Goal: Task Accomplishment & Management: Manage account settings

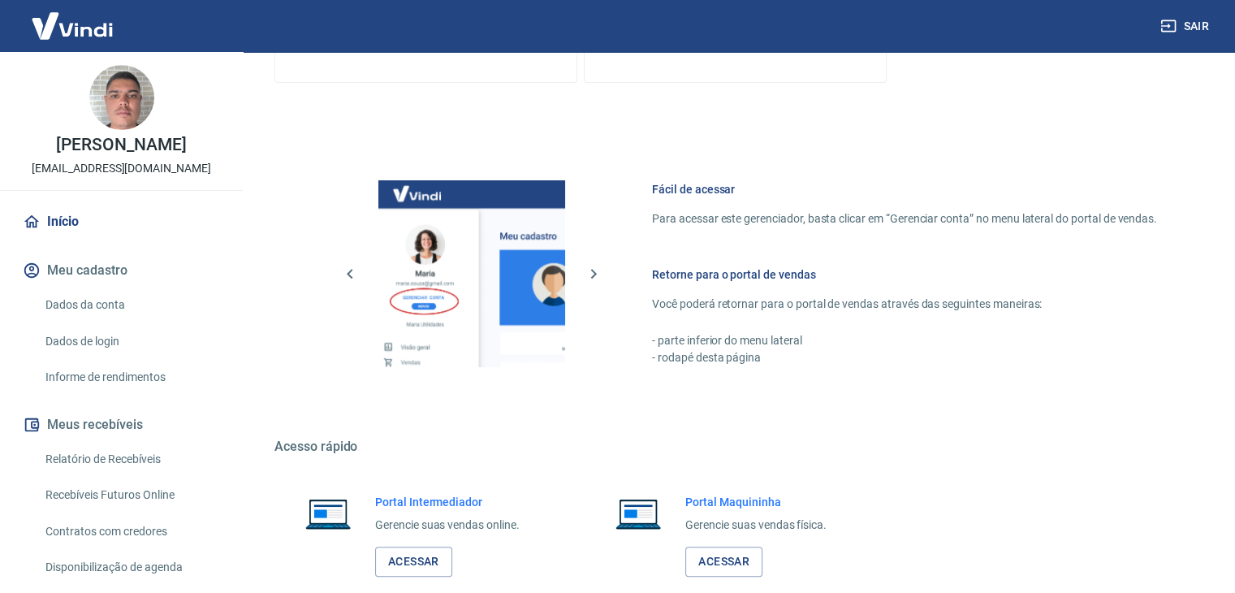
scroll to position [689, 0]
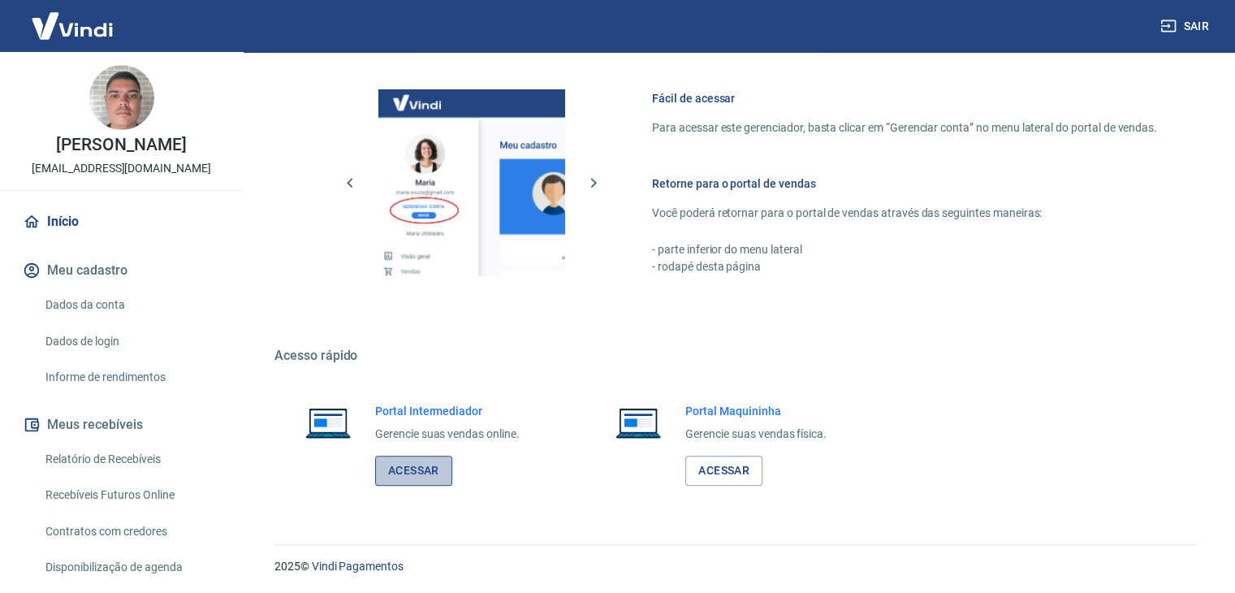
click at [414, 469] on link "Acessar" at bounding box center [413, 471] width 77 height 30
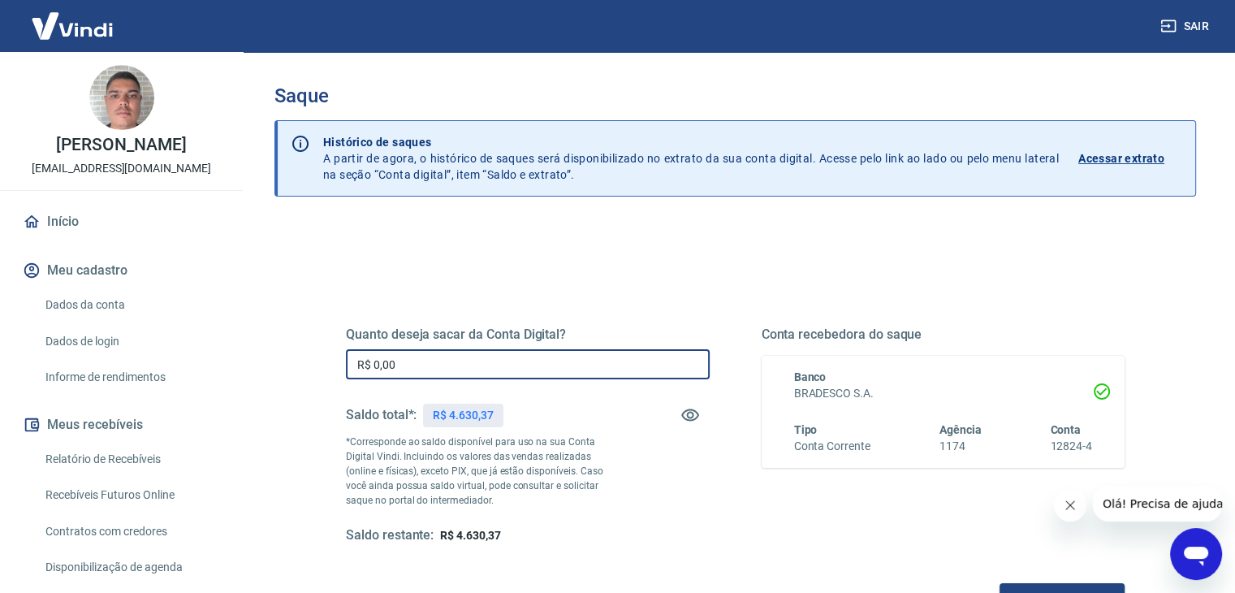
click at [458, 358] on input "R$ 0,00" at bounding box center [528, 364] width 364 height 30
type input "R$ 4.630,00"
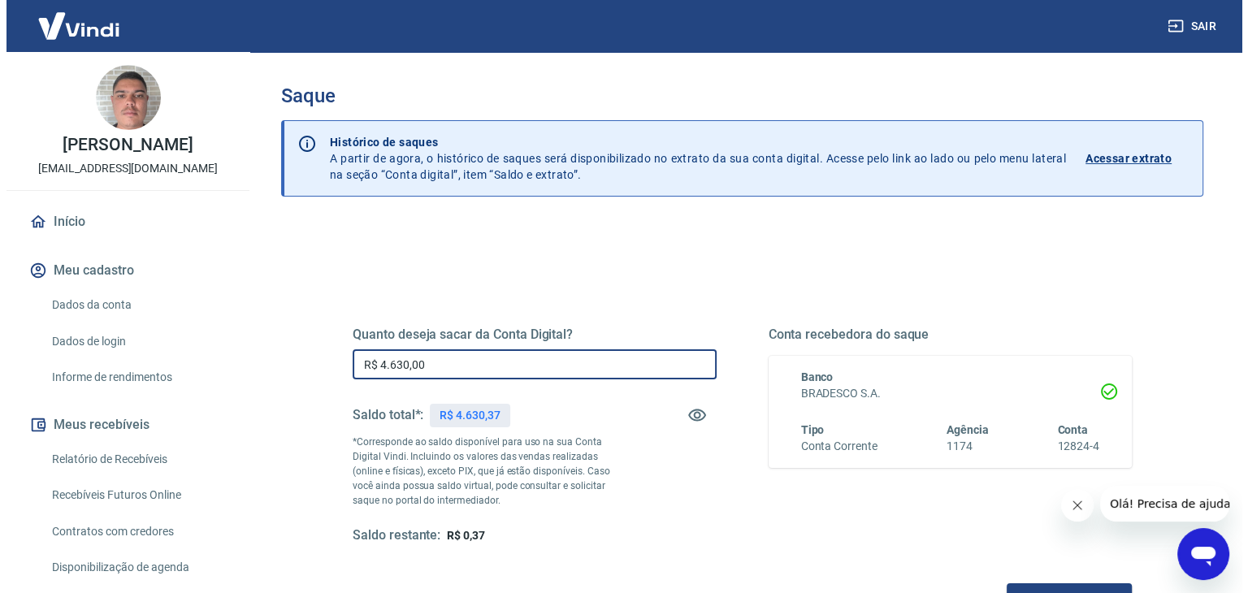
scroll to position [210, 0]
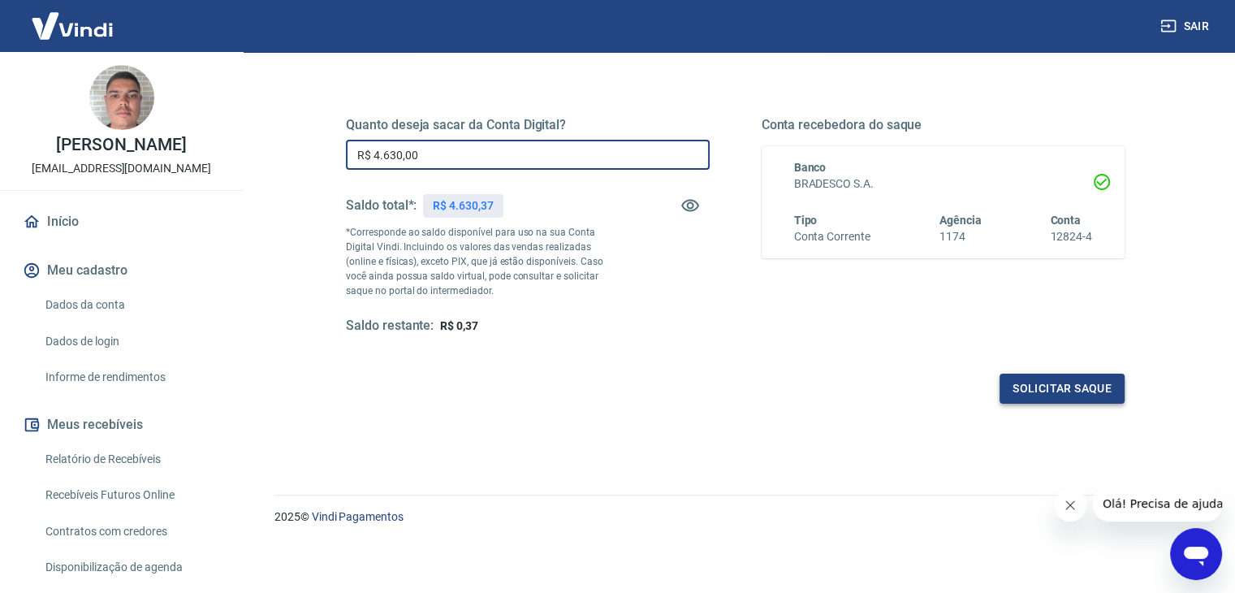
click at [1049, 397] on button "Solicitar saque" at bounding box center [1062, 389] width 125 height 30
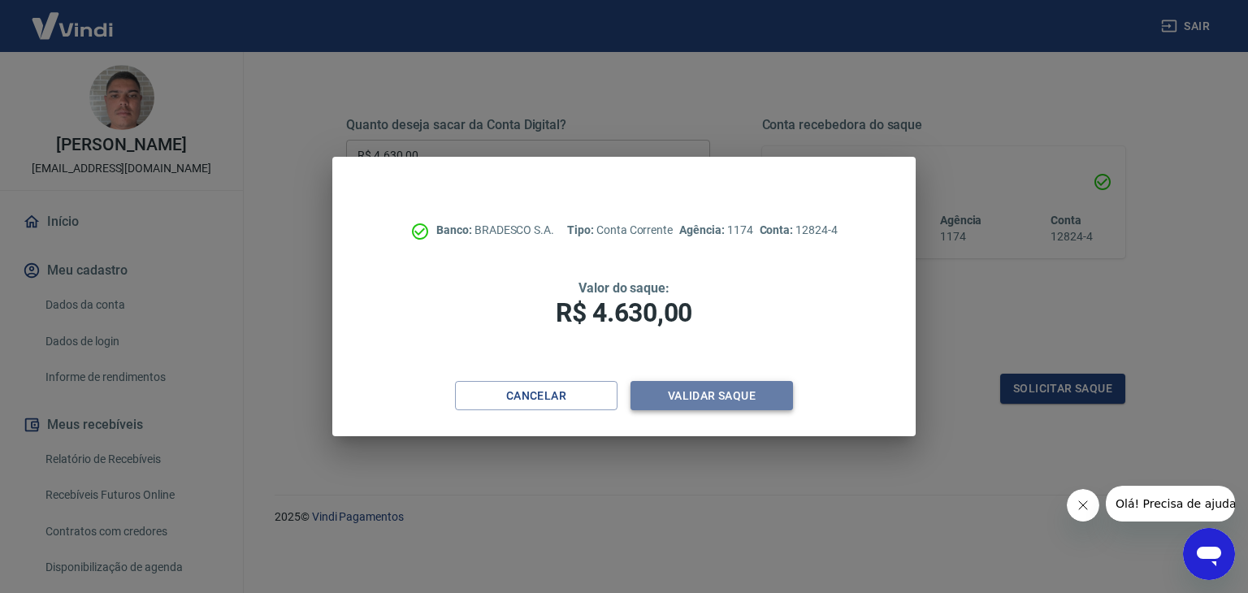
click at [734, 404] on button "Validar saque" at bounding box center [711, 396] width 162 height 30
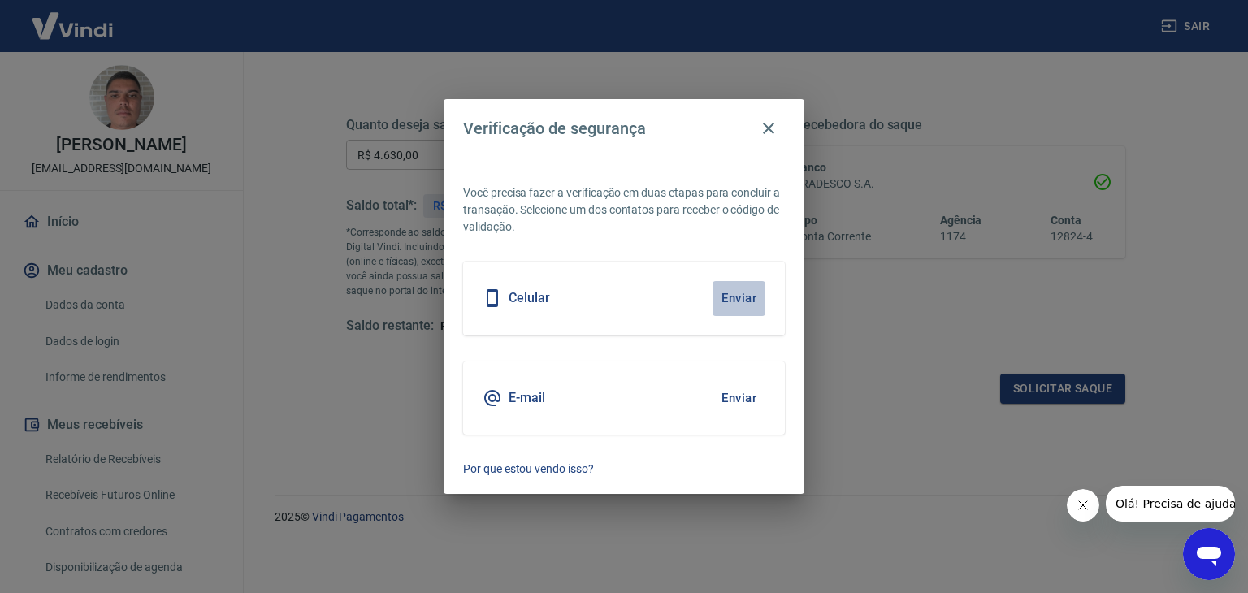
click at [727, 296] on button "Enviar" at bounding box center [738, 298] width 53 height 34
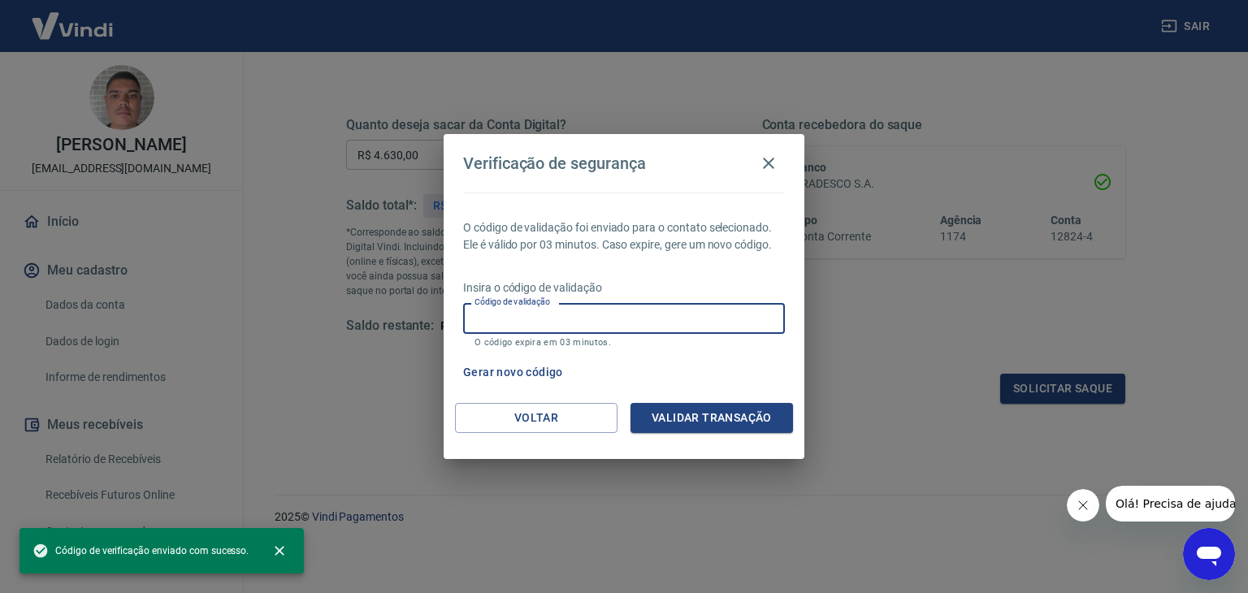
click at [632, 318] on input "Código de validação" at bounding box center [624, 318] width 322 height 30
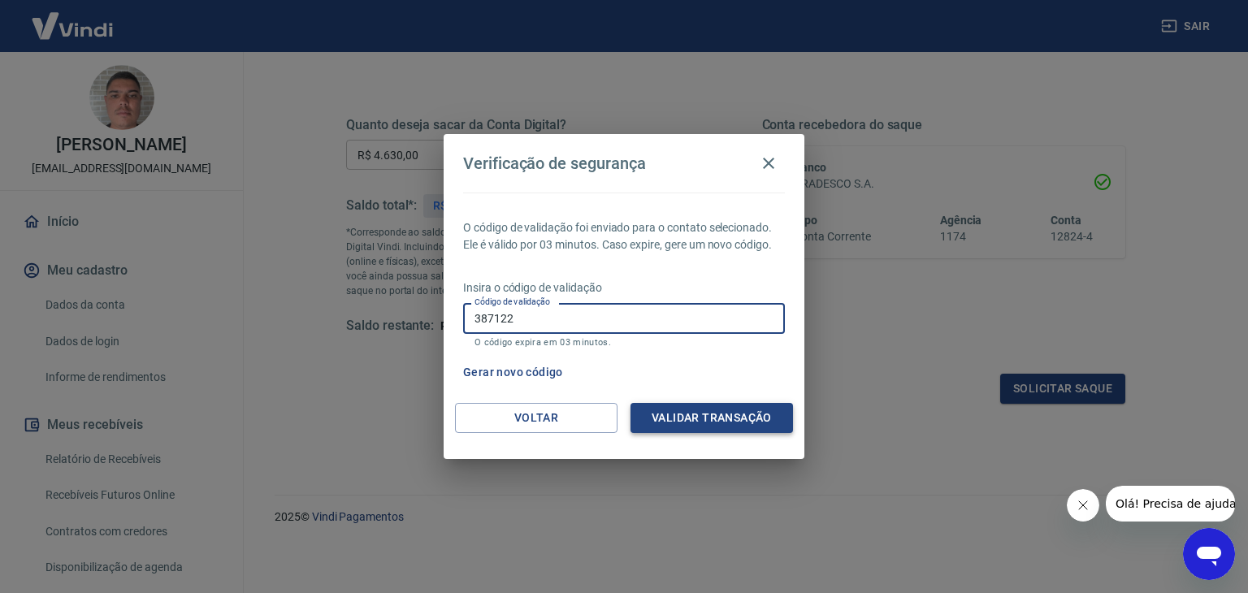
type input "387122"
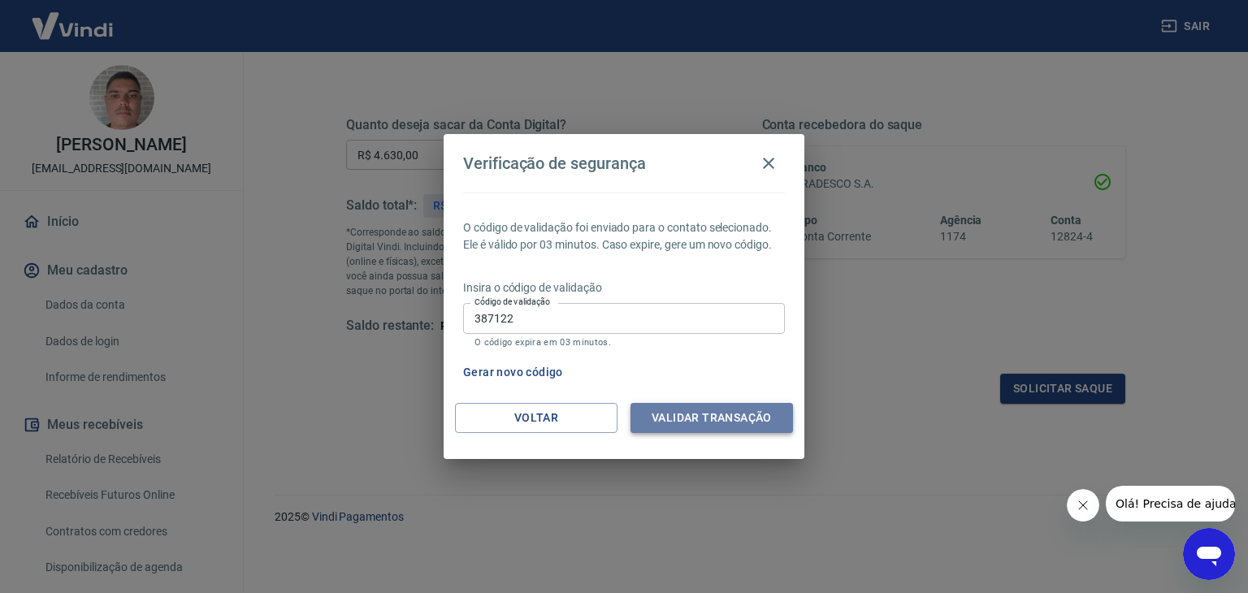
click at [698, 427] on button "Validar transação" at bounding box center [711, 418] width 162 height 30
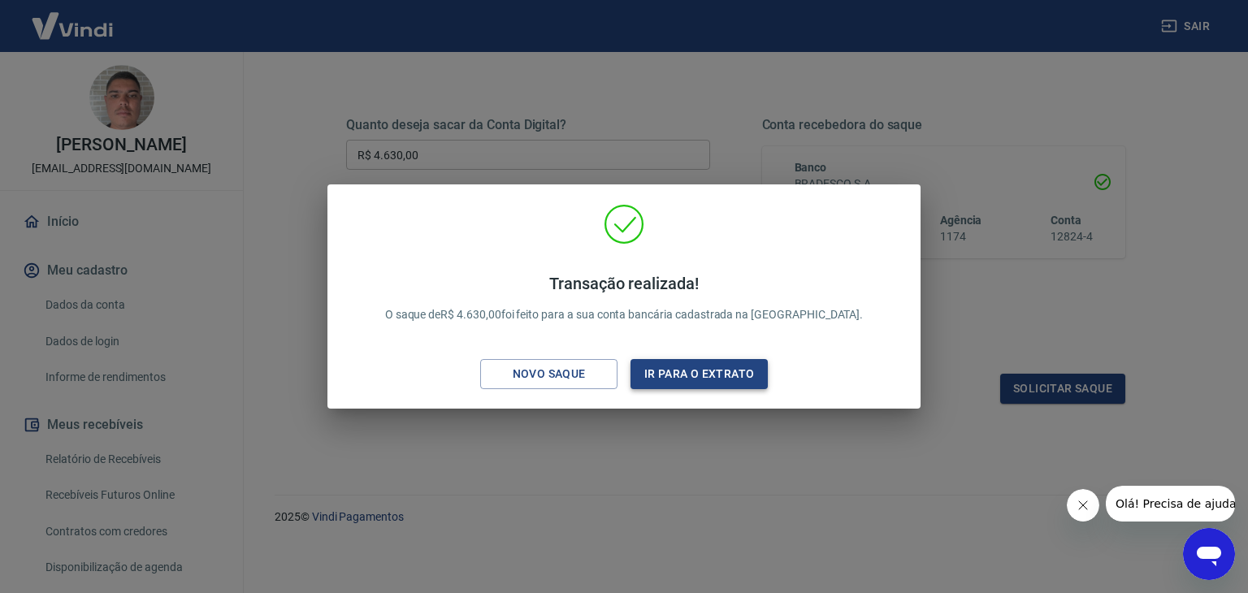
click at [686, 384] on button "Ir para o extrato" at bounding box center [698, 374] width 137 height 30
